Goal: Communication & Community: Answer question/provide support

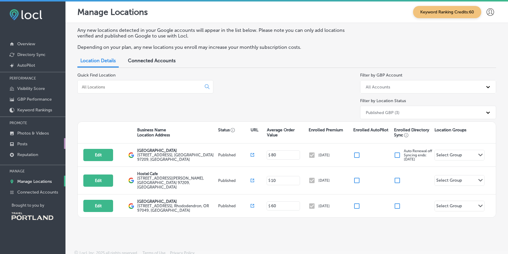
click at [34, 145] on link "Posts" at bounding box center [32, 143] width 65 height 11
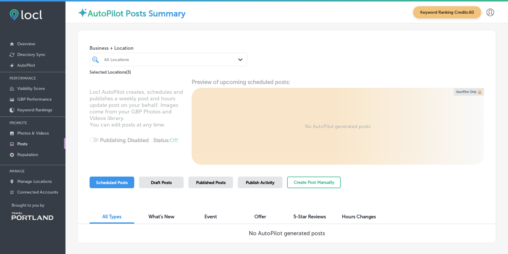
scroll to position [28, 0]
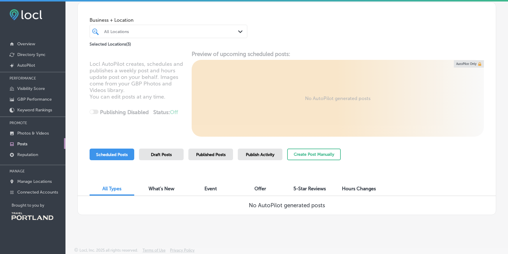
click at [155, 157] on div "Draft Posts" at bounding box center [161, 154] width 45 height 12
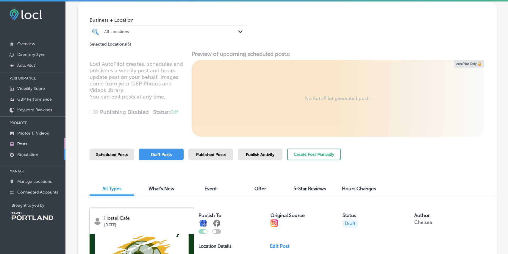
click at [27, 153] on p "Reputation" at bounding box center [27, 154] width 21 height 5
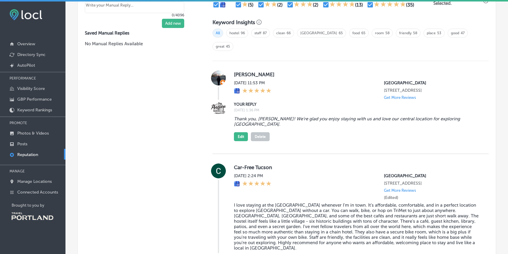
scroll to position [351, 0]
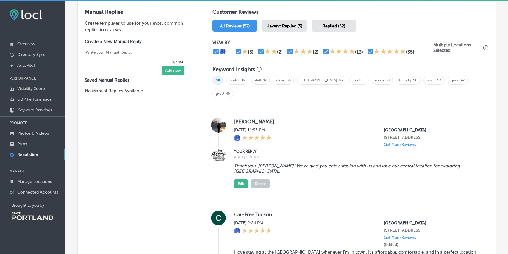
click at [289, 26] on span "Haven't Replied (5)" at bounding box center [284, 26] width 36 height 5
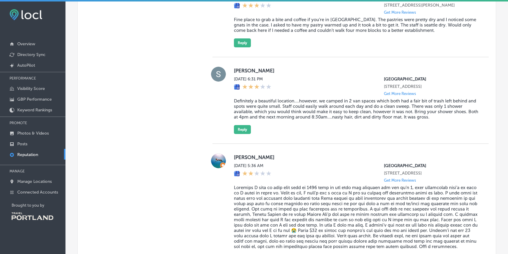
scroll to position [425, 0]
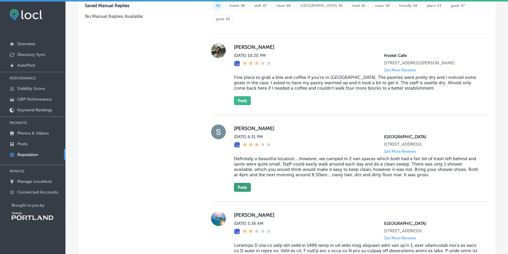
click at [243, 183] on button "Reply" at bounding box center [242, 187] width 17 height 9
type textarea "x"
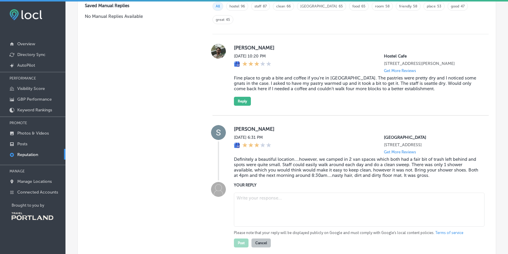
paste textarea "Thanks for your feedback back! Although most of our reviews are positive, it's …"
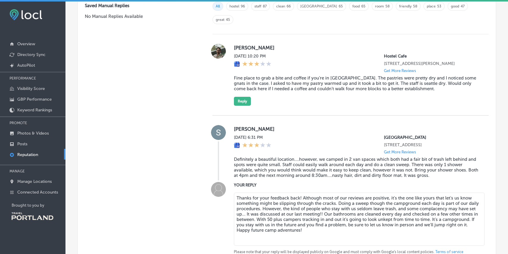
click at [426, 240] on textarea "Thanks for your feedback back! Although most of our reviews are positive, it's …" at bounding box center [359, 218] width 250 height 53
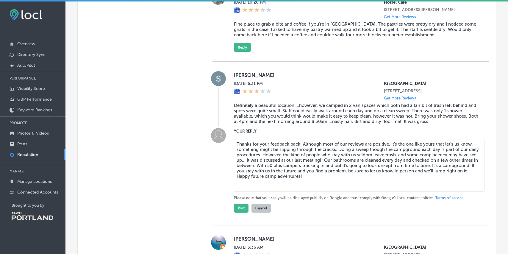
scroll to position [480, 0]
type textarea "Thanks for your feedback back! Although most of our reviews are positive, it's …"
click at [242, 205] on button "Post" at bounding box center [241, 207] width 15 height 9
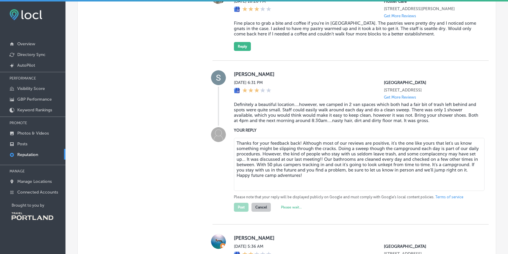
type textarea "x"
